Goal: Task Accomplishment & Management: Manage account settings

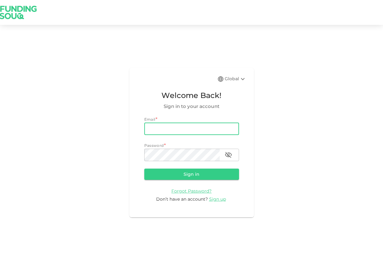
type input "[EMAIL_ADDRESS][DOMAIN_NAME]"
click at [191, 174] on button "Sign in" at bounding box center [191, 174] width 95 height 11
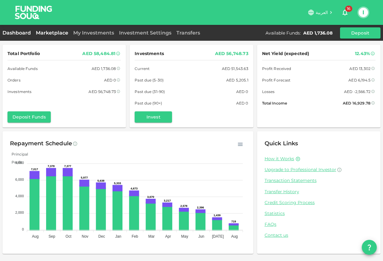
click at [50, 33] on link "Marketplace" at bounding box center [51, 33] width 37 height 6
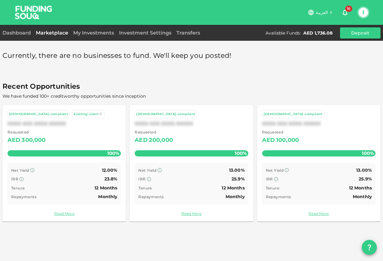
click at [21, 36] on div "Dashboard" at bounding box center [17, 32] width 31 height 7
click at [18, 31] on link "Dashboard" at bounding box center [17, 33] width 31 height 6
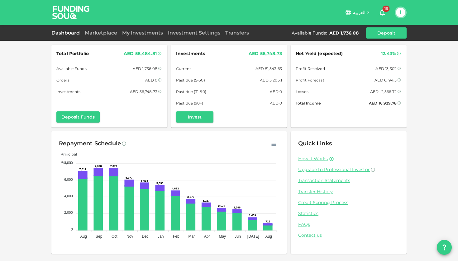
click at [101, 29] on div "Dashboard Marketplace My Investments Investment Settings Transfers Available Fu…" at bounding box center [228, 32] width 355 height 11
click at [98, 31] on link "Marketplace" at bounding box center [100, 33] width 37 height 6
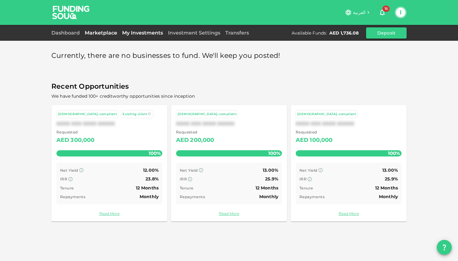
click at [153, 31] on link "My Investments" at bounding box center [143, 33] width 46 height 6
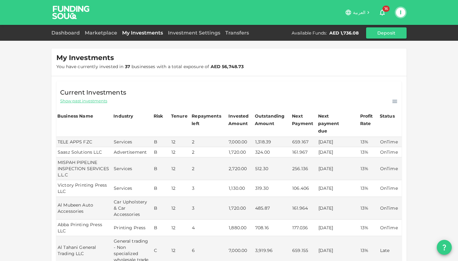
click at [383, 155] on div "My Investments You have currently invested in 37 businesses with a total exposu…" at bounding box center [229, 253] width 458 height 507
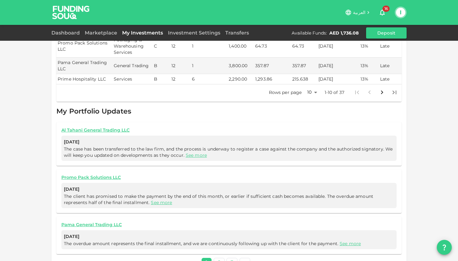
scroll to position [230, 0]
click at [220, 259] on link "2" at bounding box center [219, 263] width 11 height 9
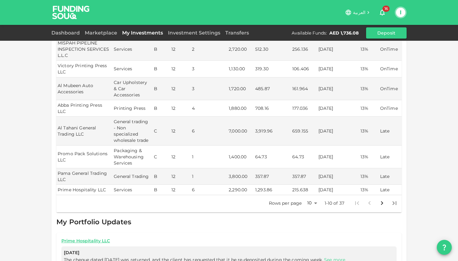
click at [43, 222] on div "My Investments You have currently invested in 37 businesses with a total exposu…" at bounding box center [229, 130] width 458 height 500
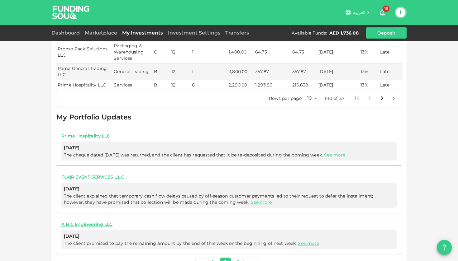
scroll to position [224, 0]
click at [237, 259] on link "3" at bounding box center [238, 263] width 11 height 9
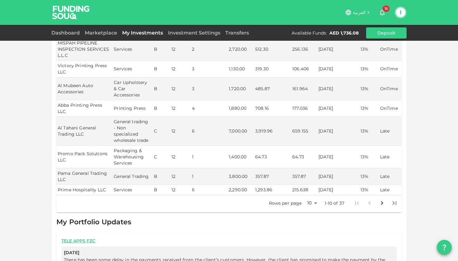
click at [41, 225] on div "My Investments You have currently invested in 37 businesses with a total exposu…" at bounding box center [229, 89] width 458 height 418
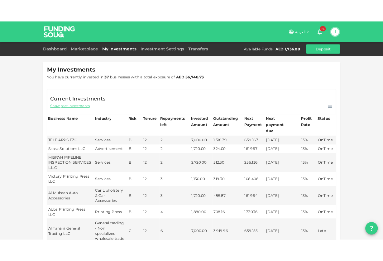
scroll to position [0, 0]
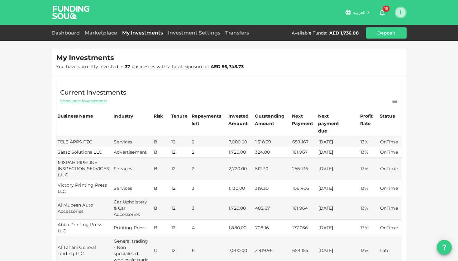
click at [383, 14] on button "I" at bounding box center [400, 12] width 9 height 9
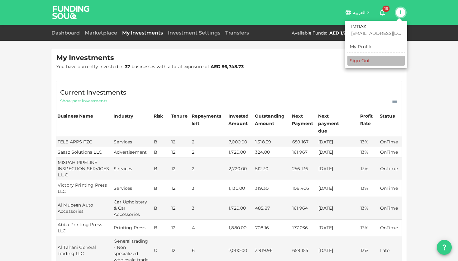
click at [363, 61] on div "Sign Out" at bounding box center [360, 61] width 20 height 6
